Goal: Task Accomplishment & Management: Use online tool/utility

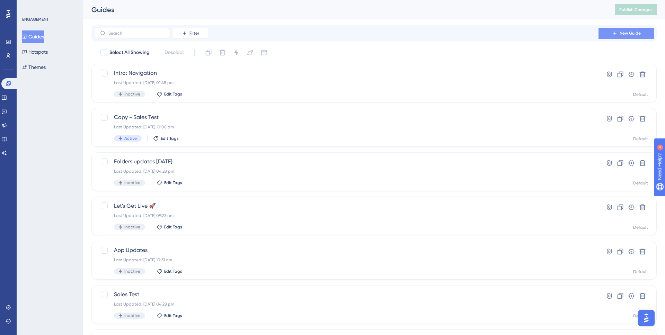
click at [633, 31] on span "New Guide" at bounding box center [629, 33] width 21 height 6
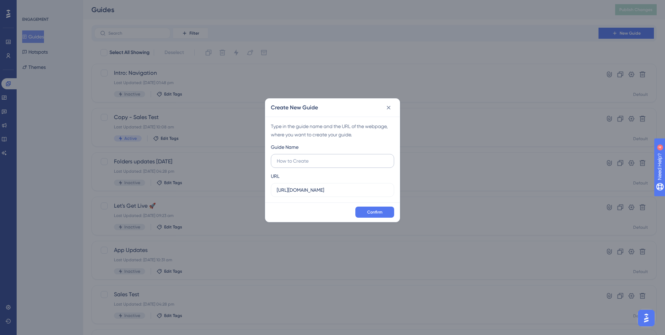
click at [322, 155] on label at bounding box center [332, 161] width 123 height 14
click at [322, 157] on input "text" at bounding box center [332, 161] width 111 height 8
type input "Branding helper"
click at [360, 191] on input "https://console.disciplemedia.com" at bounding box center [332, 190] width 111 height 8
paste input "/manage/testmike123/branding"
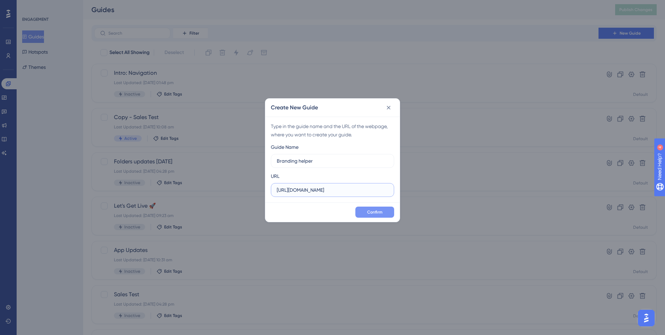
scroll to position [0, 38]
type input "https://console.disciplemedia.com/manage/testmike123/branding"
click at [377, 210] on span "Confirm" at bounding box center [374, 212] width 15 height 6
